Goal: Information Seeking & Learning: Learn about a topic

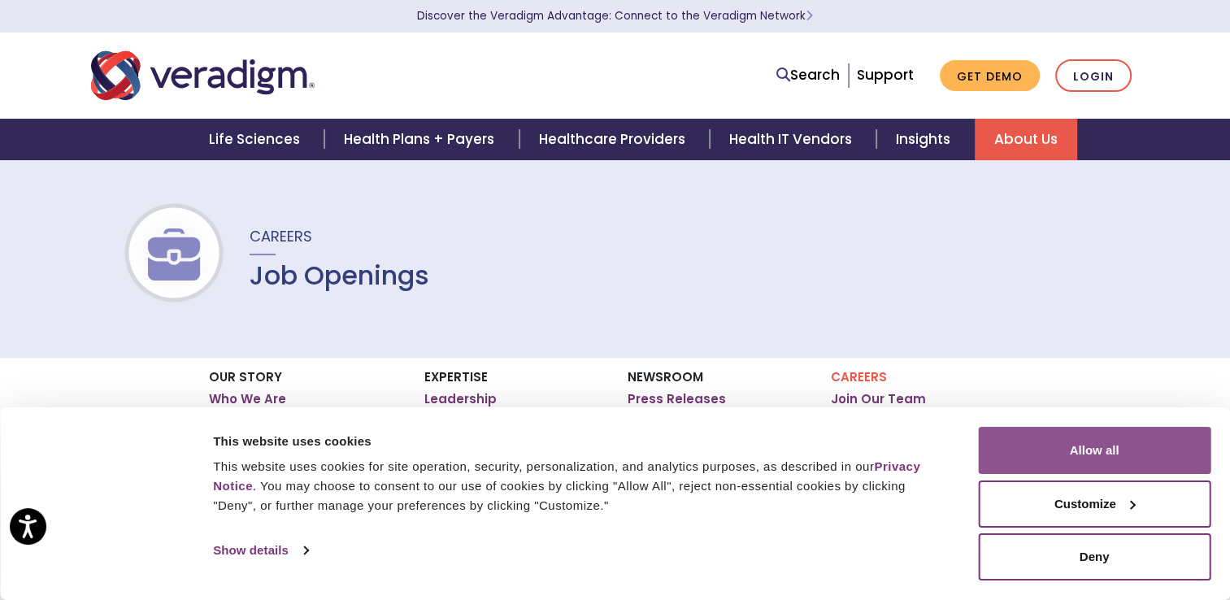
click at [1038, 437] on button "Allow all" at bounding box center [1094, 450] width 233 height 47
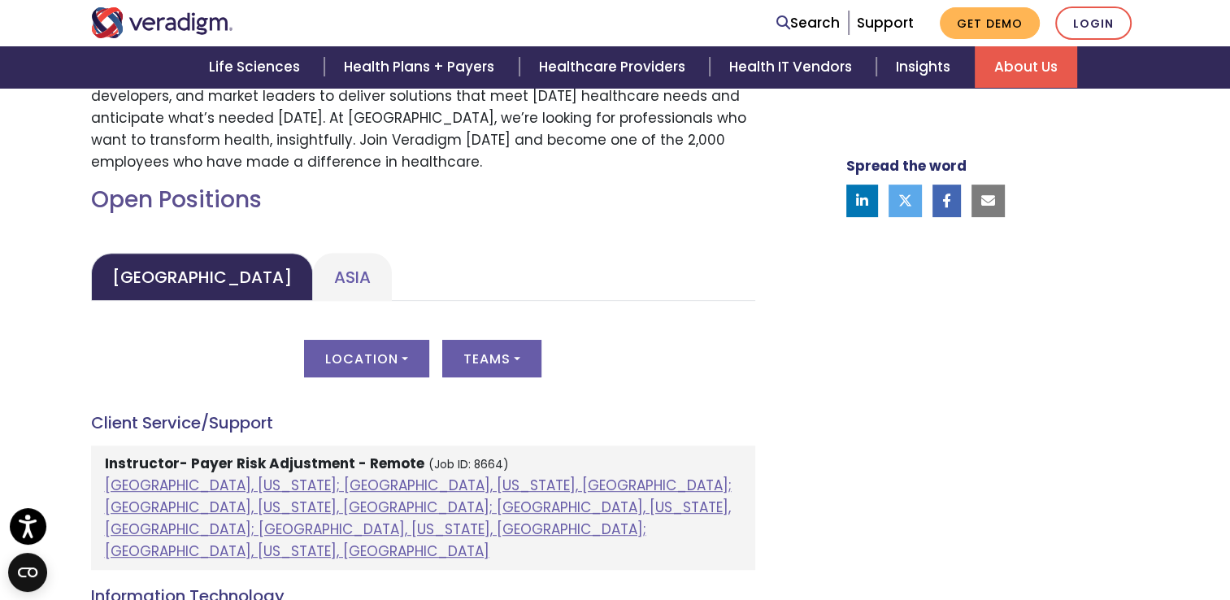
scroll to position [650, 0]
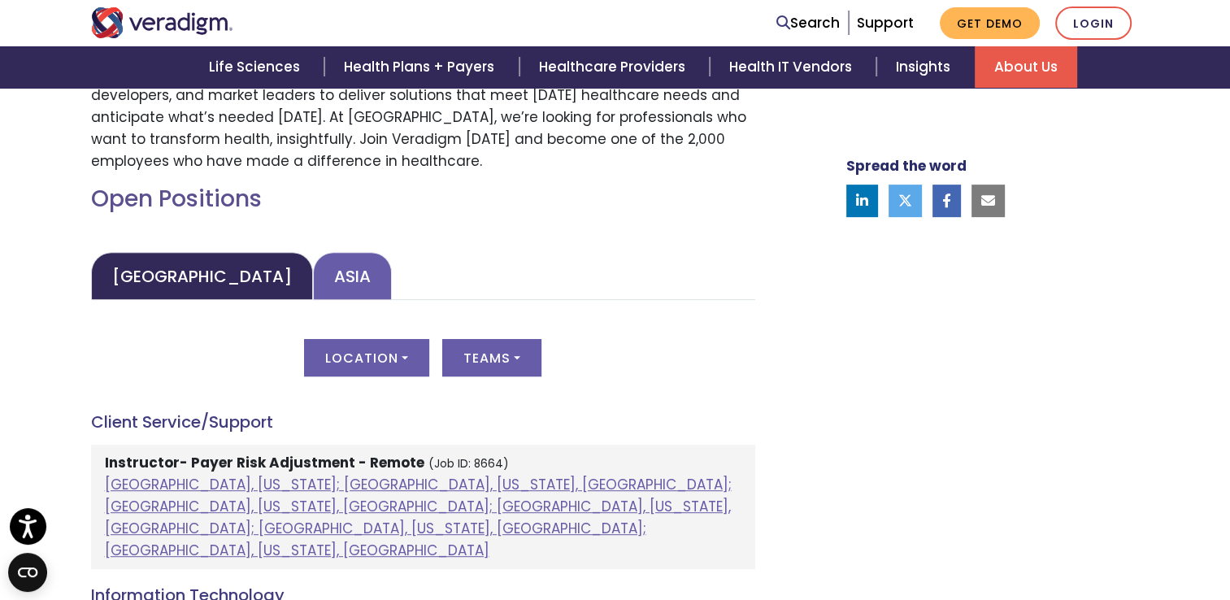
click at [313, 281] on link "Asia" at bounding box center [352, 276] width 79 height 48
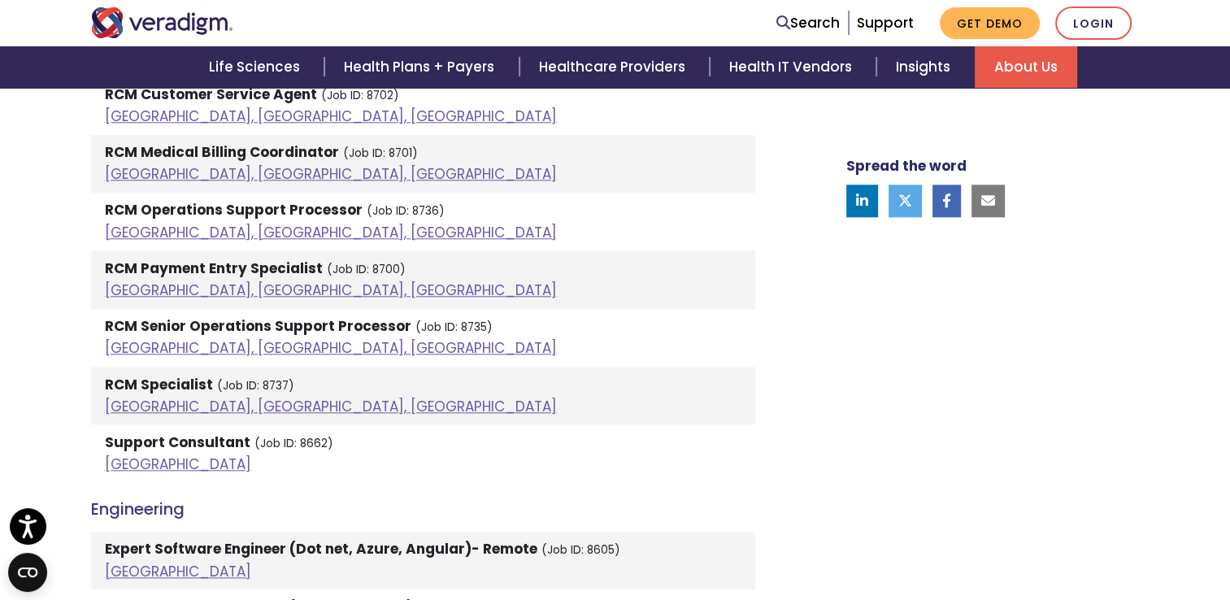
scroll to position [1870, 0]
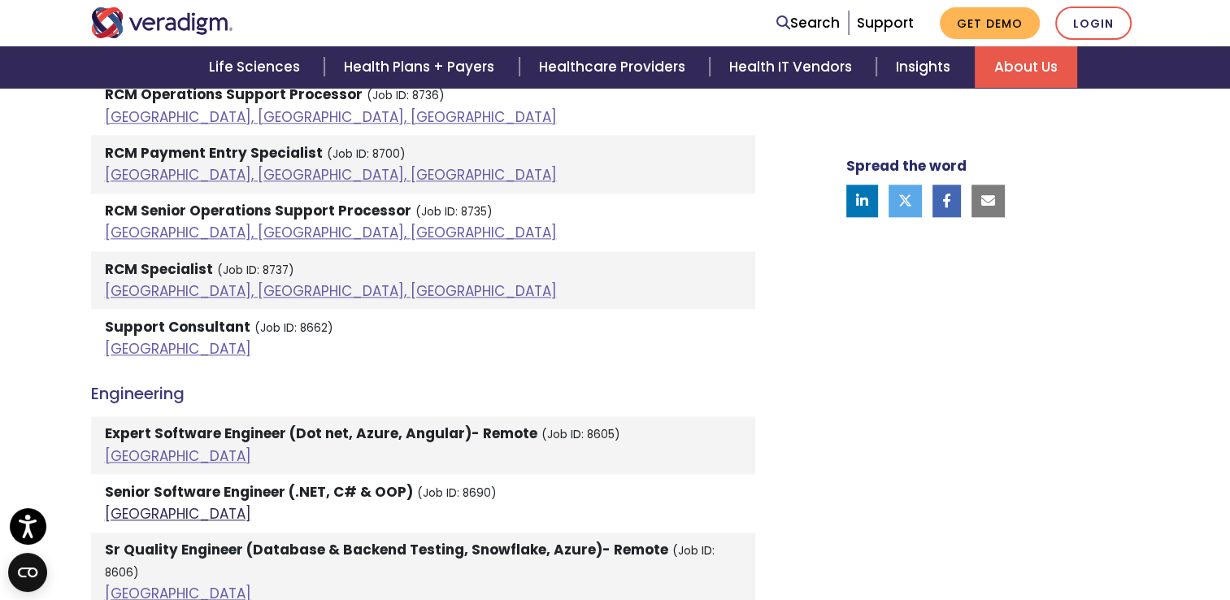
click at [124, 509] on link "India" at bounding box center [178, 514] width 146 height 20
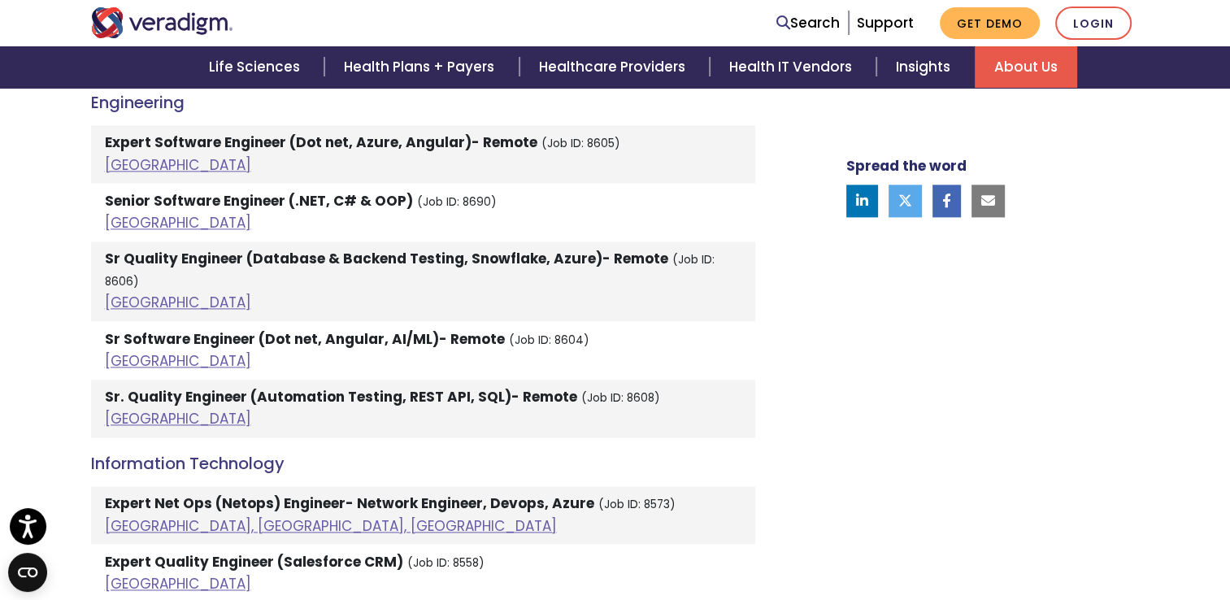
scroll to position [2117, 0]
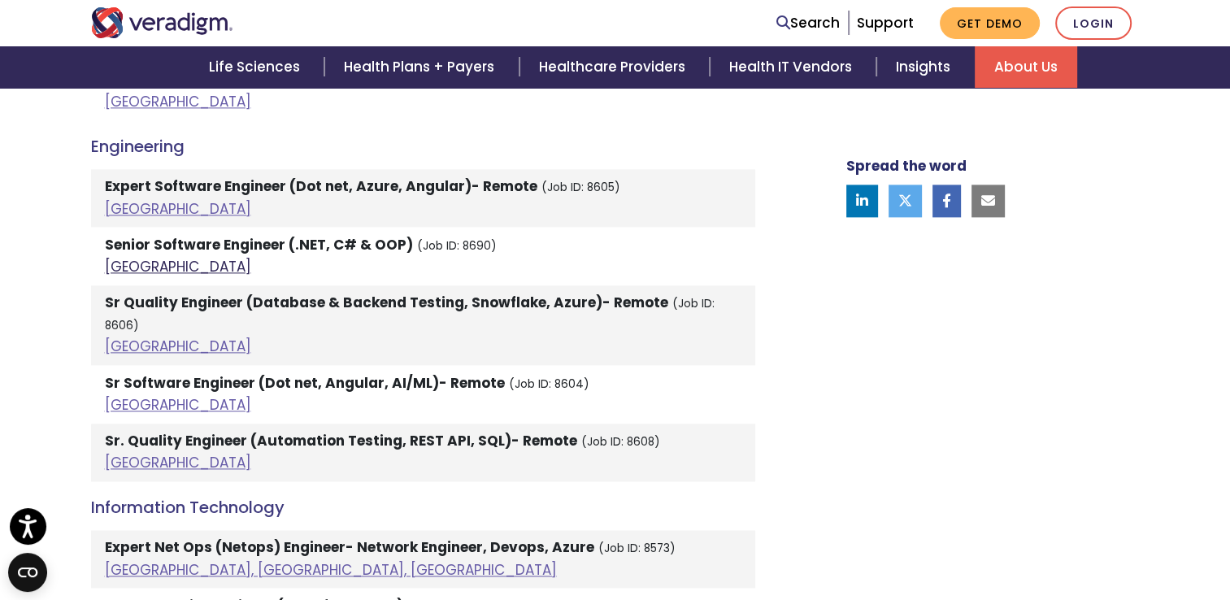
click at [127, 263] on link "India" at bounding box center [178, 267] width 146 height 20
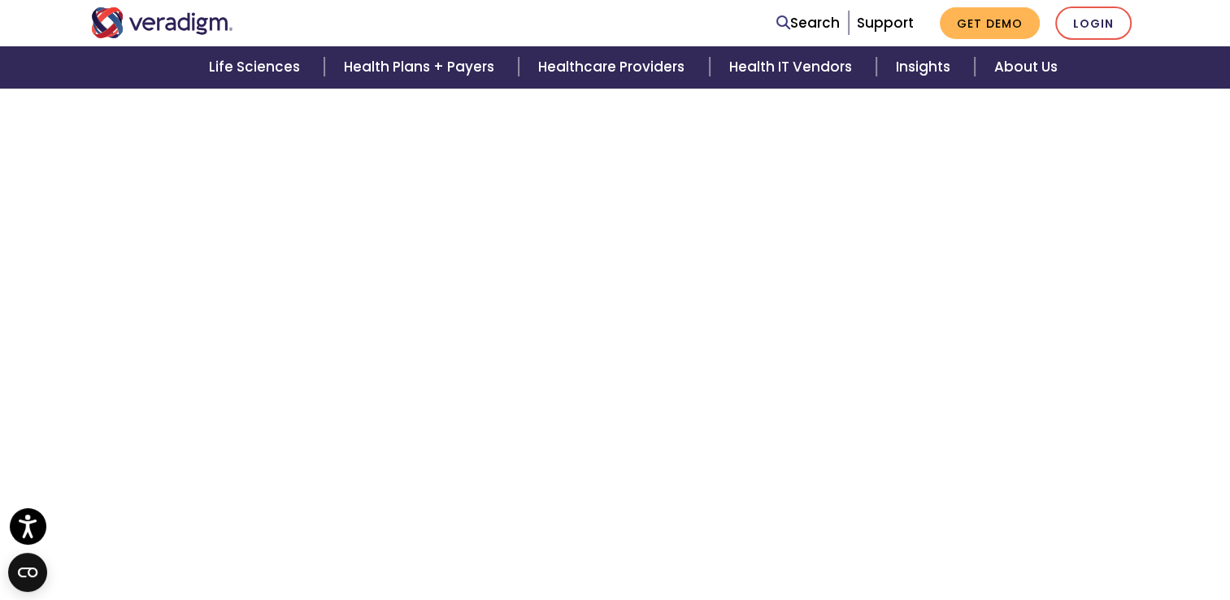
scroll to position [2540, 0]
